Goal: Task Accomplishment & Management: Use online tool/utility

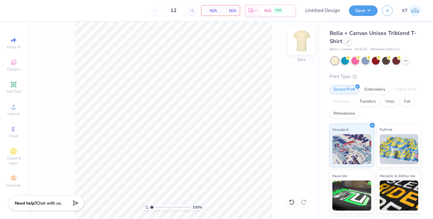
click at [300, 38] on img at bounding box center [301, 41] width 24 height 24
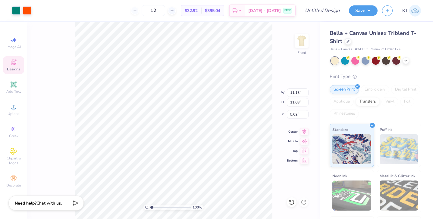
type input "12.14"
type input "12.72"
type input "4.58"
type input "12.62"
type input "13.23"
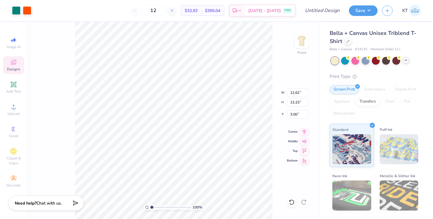
click at [403, 61] on icon at bounding box center [405, 60] width 5 height 5
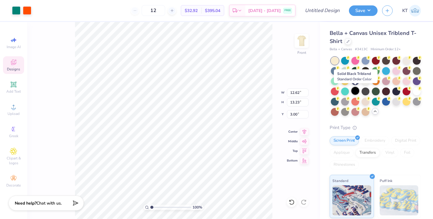
click at [356, 89] on div at bounding box center [355, 91] width 8 height 8
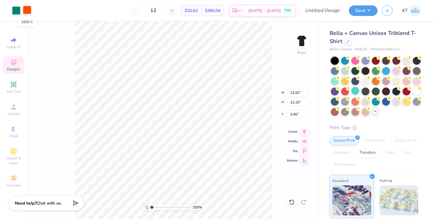
click at [28, 11] on div at bounding box center [27, 10] width 8 height 8
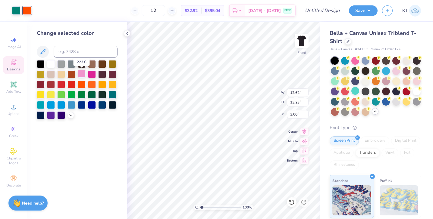
click at [83, 74] on div at bounding box center [82, 74] width 8 height 8
type input "4.40"
click at [15, 9] on div at bounding box center [16, 10] width 8 height 8
click at [53, 65] on div at bounding box center [51, 64] width 8 height 8
click at [89, 72] on div at bounding box center [92, 74] width 8 height 8
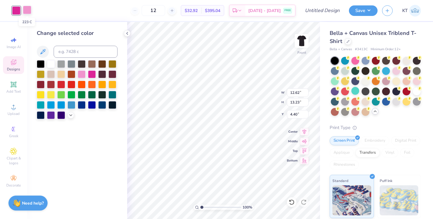
click at [28, 9] on div at bounding box center [27, 10] width 8 height 8
click at [51, 63] on div at bounding box center [51, 64] width 8 height 8
click at [79, 73] on div at bounding box center [82, 74] width 8 height 8
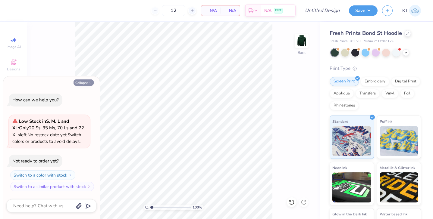
click at [88, 82] on icon "button" at bounding box center [90, 83] width 4 height 4
type textarea "x"
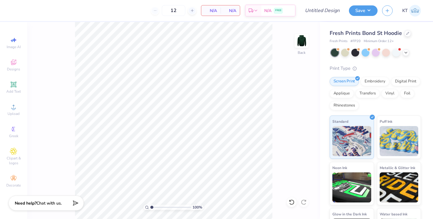
click at [304, 42] on img at bounding box center [301, 41] width 12 height 12
click at [406, 35] on div at bounding box center [407, 33] width 7 height 7
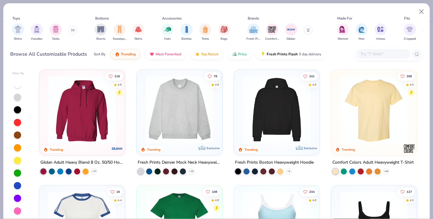
click at [391, 112] on img at bounding box center [374, 110] width 74 height 68
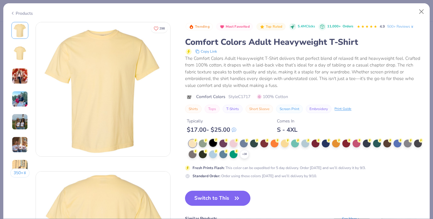
click at [216, 145] on div at bounding box center [213, 143] width 8 height 8
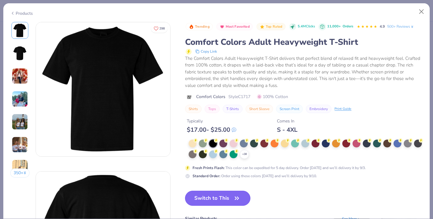
click at [223, 195] on button "Switch to This" at bounding box center [217, 198] width 65 height 15
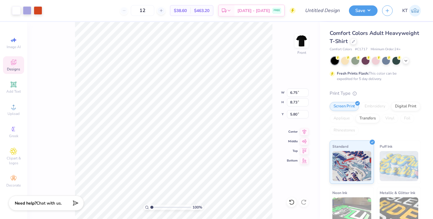
type input "10.77"
type input "13.92"
type input "0.50"
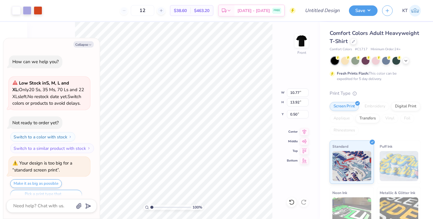
scroll to position [12, 0]
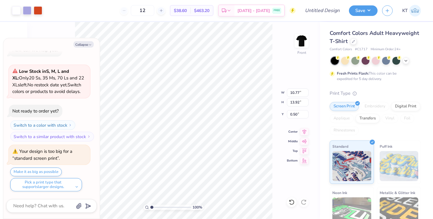
type textarea "x"
type input "13.28"
type input "17.17"
type textarea "x"
type input "13.78"
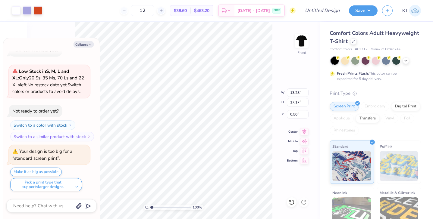
type input "17.81"
type textarea "x"
type input "2.14"
type textarea "x"
type input "3.00"
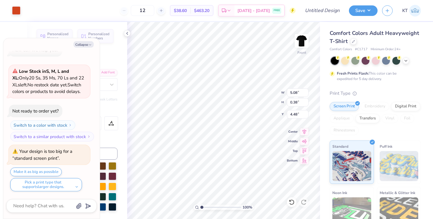
type textarea "x"
type textarea "PI KAPPA ALPH"
type textarea "x"
type textarea "PI KAPPA ALP"
type textarea "x"
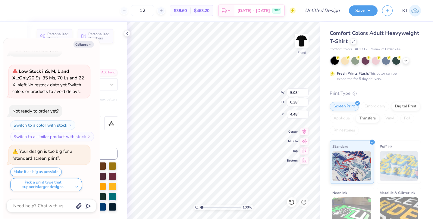
type textarea "PI KAPPA AL"
type textarea "x"
type textarea "PI KAPPA"
type textarea "x"
type textarea "PI KAPPA"
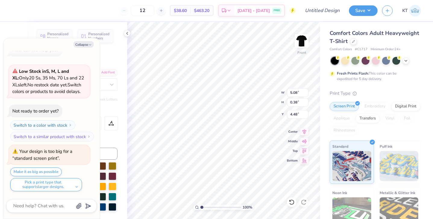
type textarea "x"
type textarea "PI [PERSON_NAME]"
type textarea "x"
type textarea "PI KAP"
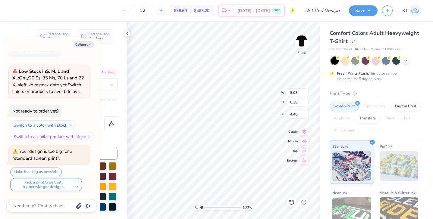
type textarea "x"
type textarea "PI KA"
type textarea "x"
type textarea "PI K"
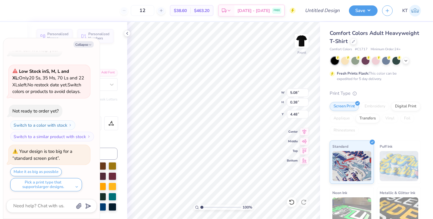
type textarea "x"
type textarea "PI"
type textarea "x"
type textarea "PI"
type textarea "x"
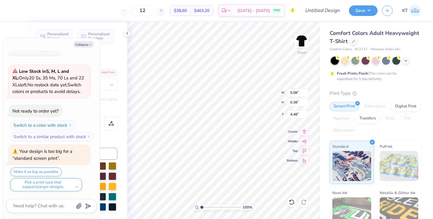
type textarea "P"
type textarea "x"
type textarea "Z"
type textarea "x"
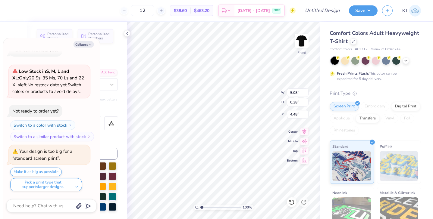
type textarea "ZE"
type textarea "x"
type textarea "ZET"
type textarea "x"
type textarea "ZETA"
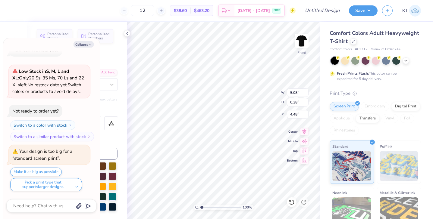
type textarea "x"
type textarea "ZETA T"
type textarea "x"
type textarea "ZETA TA"
type textarea "x"
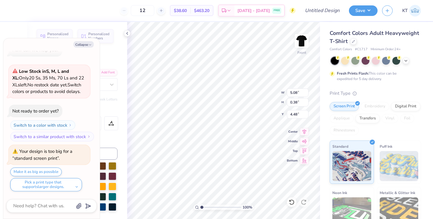
type textarea "ZETA TAU"
type textarea "x"
type textarea "ZETA TAU"
type textarea "x"
type textarea "ZETA TAU A"
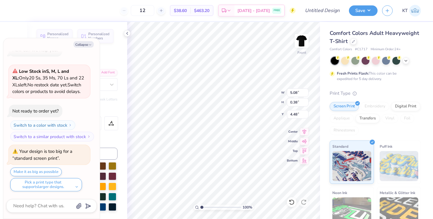
type textarea "x"
type textarea "ZETA TAU AL"
type textarea "x"
type textarea "ZETA TAU ALP"
type textarea "x"
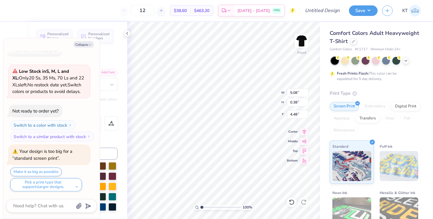
type textarea "ZETA TAU ALPH"
type textarea "x"
type textarea "ZETA TAU ALPHA"
type textarea "x"
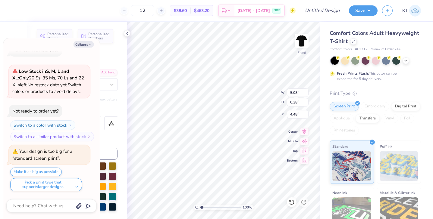
type input "5.12"
type input "2.29"
type input "5.15"
type textarea "x"
type textarea "C"
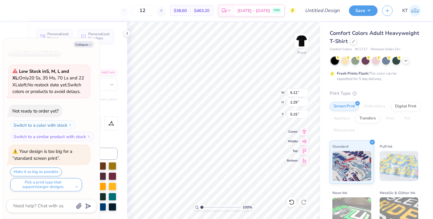
type textarea "x"
type textarea "CR"
type textarea "x"
type textarea "CRW"
type textarea "x"
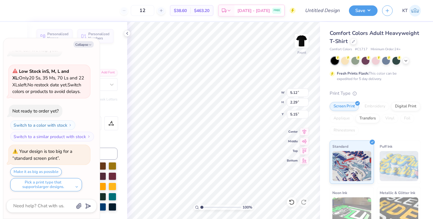
scroll to position [0, 0]
type textarea "CRW"
type textarea "x"
type textarea "CRO"
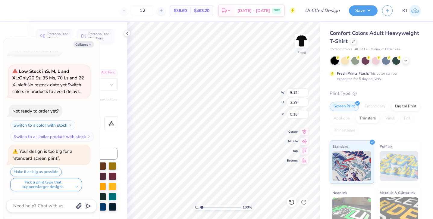
type textarea "x"
type textarea "CROW"
type textarea "x"
type textarea "CROWN"
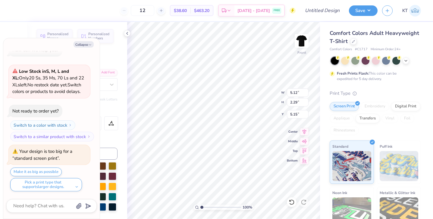
type textarea "x"
type input "5.65"
type input "2.03"
type input "6.53"
type textarea "x"
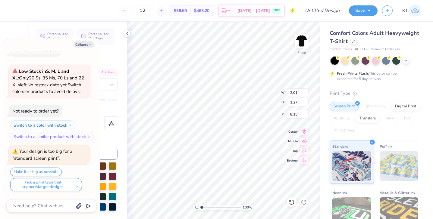
type input "23.34"
type textarea "x"
type input "3.95"
type input "2.29"
type input "5.15"
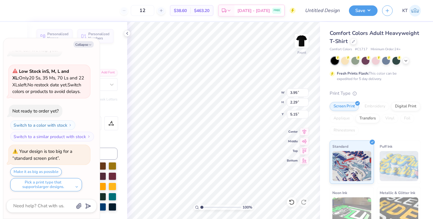
type textarea "x"
type textarea "CROWN"
type textarea "x"
type textarea "CROWN C"
type textarea "x"
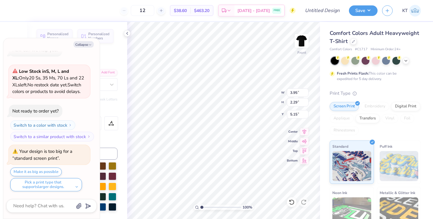
type textarea "CROWN CL"
type textarea "x"
type textarea "CROWN CLA"
type textarea "x"
type textarea "CROWN CLAS"
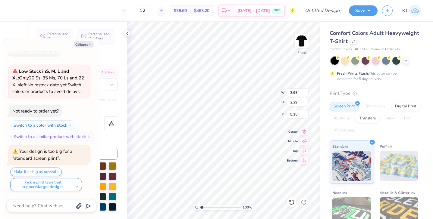
type textarea "x"
type textarea "CROWN CLASS"
type textarea "x"
type textarea "CROWN CLASSI"
type textarea "x"
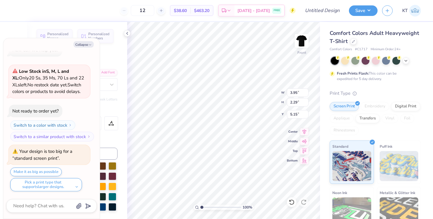
type textarea "CROWN CLASSIC"
type textarea "x"
type input "7.09"
type input "1.93"
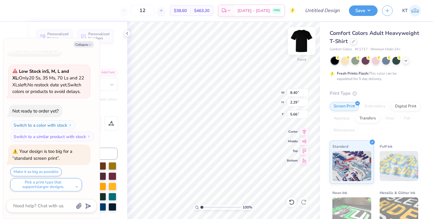
type input "6.01"
type textarea "x"
type input "5.16"
type textarea "x"
type input "2.56"
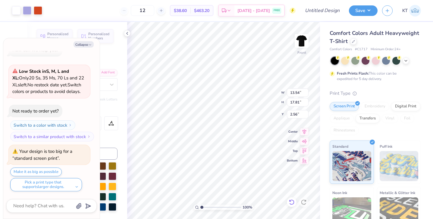
click at [292, 200] on icon at bounding box center [291, 202] width 5 height 5
type textarea "x"
type input "3.00"
type textarea "x"
type input "22.68"
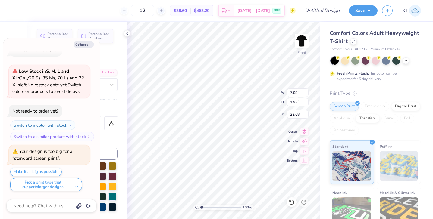
type textarea "x"
type input "5.14"
type input "0.39"
type input "4.48"
type textarea "x"
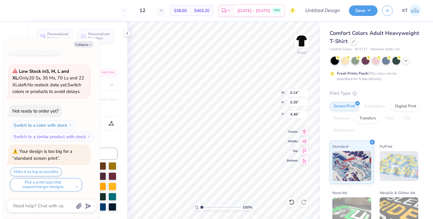
type input "3.51"
type textarea "x"
type input "7.09"
type input "1.93"
type input "22.68"
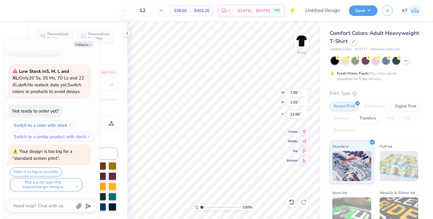
type textarea "x"
type input "4.16"
type textarea "x"
type input "3.90"
click at [292, 200] on icon at bounding box center [292, 202] width 6 height 6
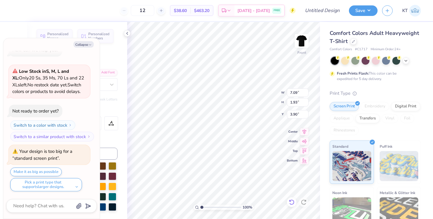
click at [292, 200] on icon at bounding box center [292, 202] width 6 height 6
type textarea "x"
type input "22.68"
type textarea "x"
type input "5.14"
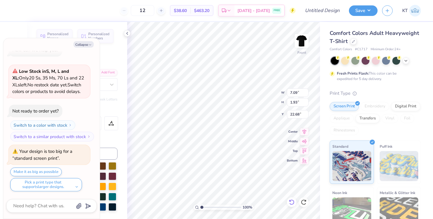
type input "0.39"
type input "3.51"
type textarea "x"
type input "3.31"
type textarea "x"
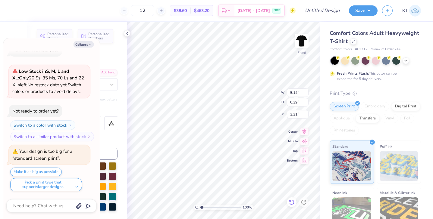
type input "7.09"
type input "1.93"
type input "22.68"
type textarea "x"
type input "4.16"
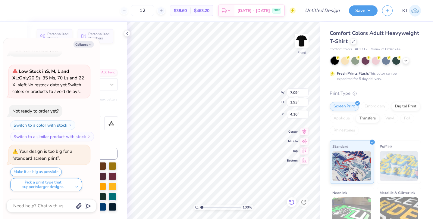
type textarea "x"
type input "3.71"
type textarea "x"
type input "2.01"
type input "1.27"
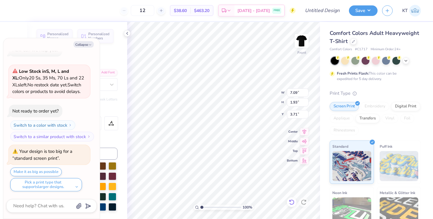
type input "23.34"
type textarea "x"
type input "7.13"
type textarea "x"
type input "7.09"
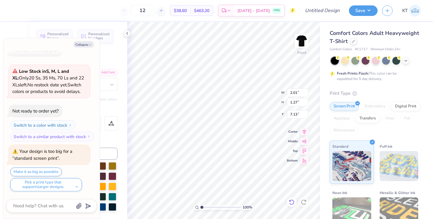
type input "1.93"
type input "3.71"
type textarea "x"
type input "2.01"
type input "1.27"
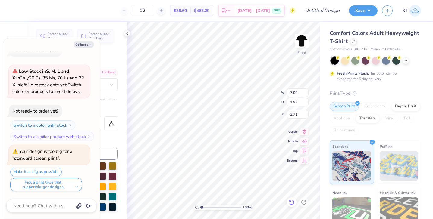
type input "7.13"
type textarea "x"
type input "7.12"
type textarea "x"
type textarea "2"
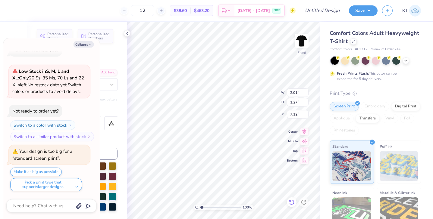
type textarea "x"
type textarea "20"
type textarea "x"
type textarea "202"
type textarea "x"
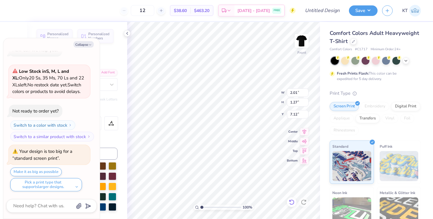
type textarea "2025"
type textarea "x"
type textarea "2025"
type textarea "x"
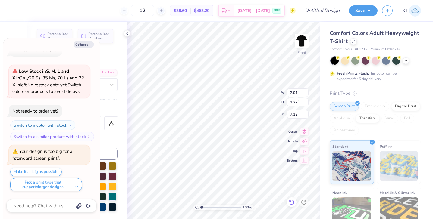
type textarea "f2025"
type textarea "x"
type textarea "2025"
type textarea "x"
type textarea "F2025"
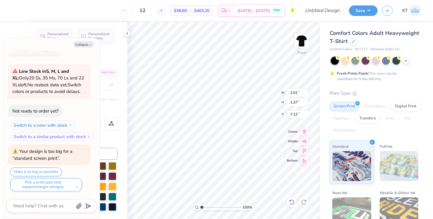
type textarea "x"
type textarea "2025"
type textarea "x"
type textarea "F 2025"
type textarea "x"
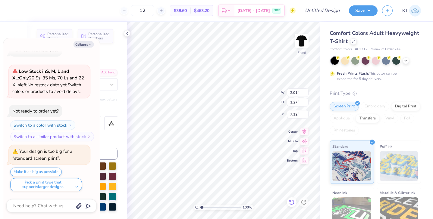
type textarea "Fa 2025"
type textarea "x"
type textarea "Fall 2025"
click at [90, 45] on icon "button" at bounding box center [90, 45] width 4 height 4
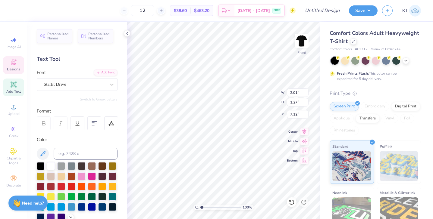
type textarea "x"
type input "3.83"
type input "5.10"
type input "5.25"
click at [108, 123] on div at bounding box center [111, 124] width 14 height 14
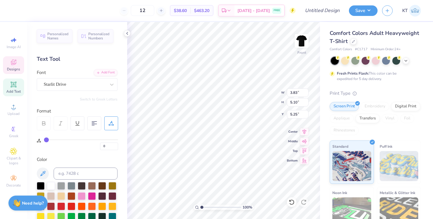
type textarea "Fall"
type input "7.17"
type textarea "2025"
click at [27, 11] on div at bounding box center [27, 10] width 8 height 8
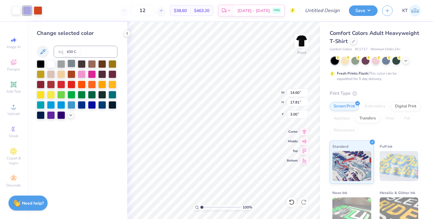
click at [70, 64] on div at bounding box center [71, 64] width 8 height 8
click at [61, 64] on div at bounding box center [61, 64] width 8 height 8
click at [37, 11] on div at bounding box center [38, 10] width 8 height 8
click at [69, 116] on icon at bounding box center [70, 114] width 5 height 5
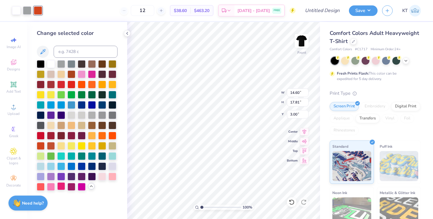
click at [61, 189] on div at bounding box center [61, 187] width 8 height 8
